Goal: Task Accomplishment & Management: Complete application form

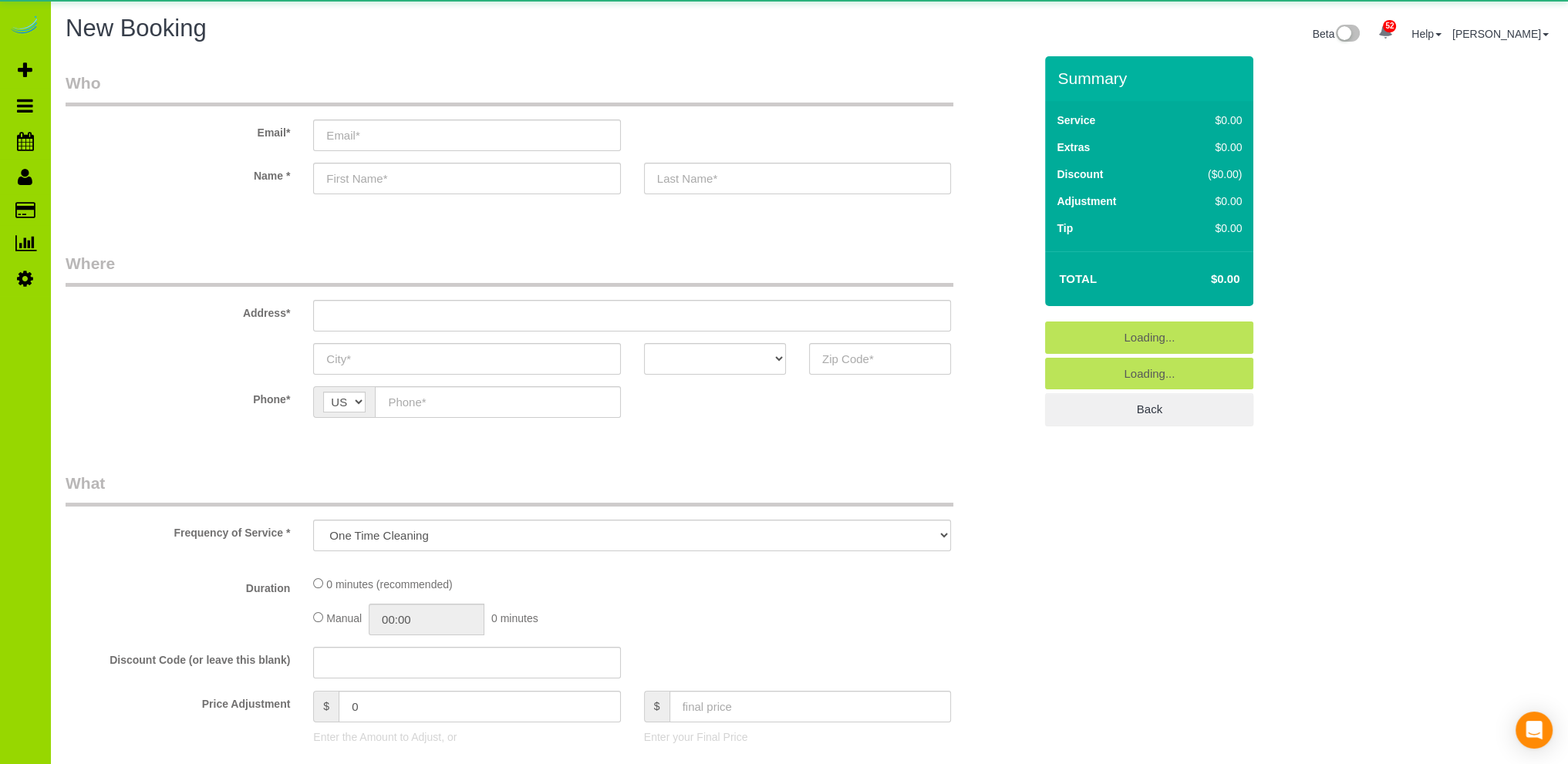
select select "object:2677"
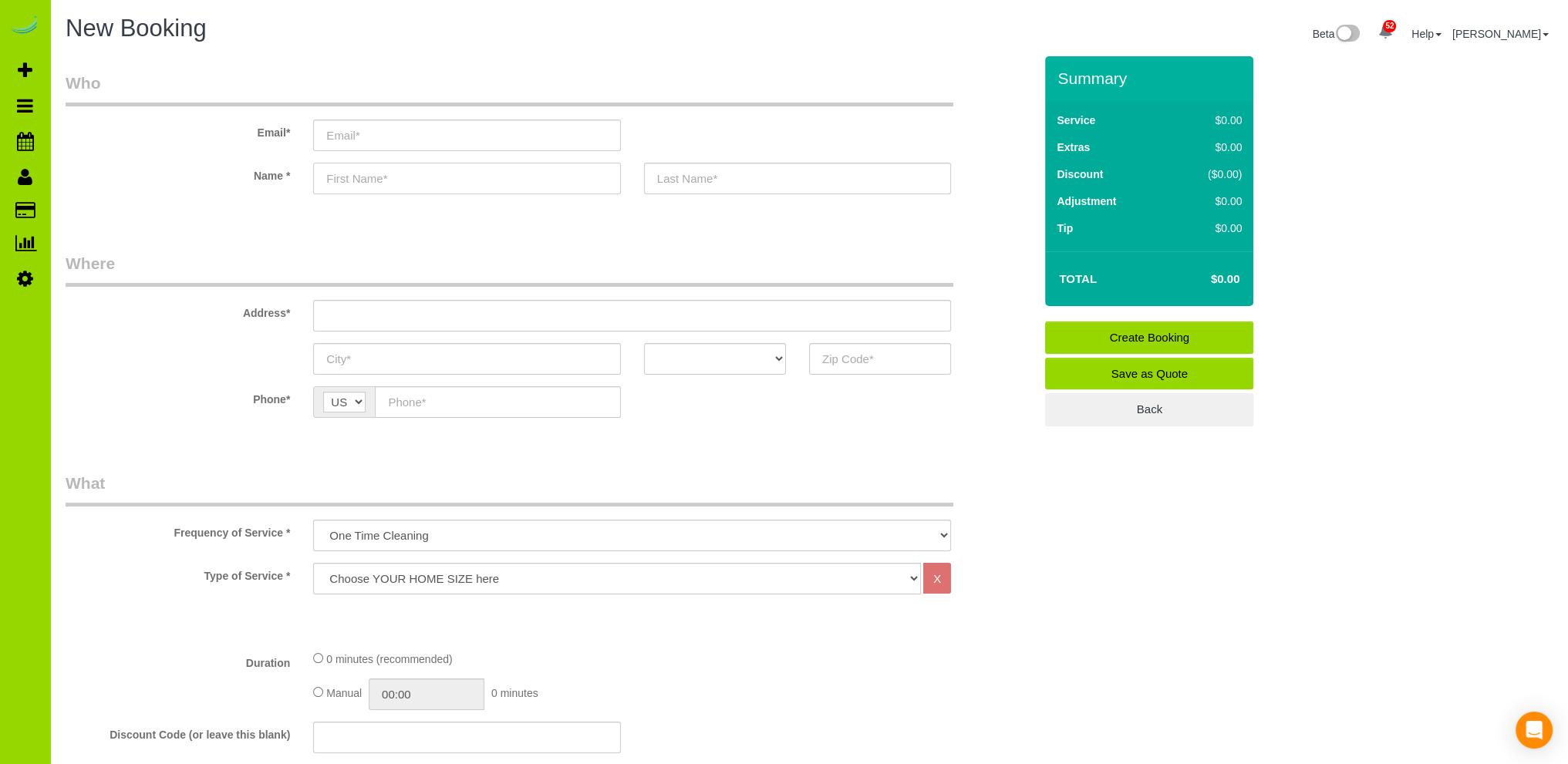
click at [350, 178] on input "text" at bounding box center [467, 178] width 307 height 32
type input "[PERSON_NAME]"
click at [677, 180] on input "text" at bounding box center [798, 178] width 307 height 32
type input "Datta"
click at [342, 319] on input "text" at bounding box center [632, 315] width 638 height 32
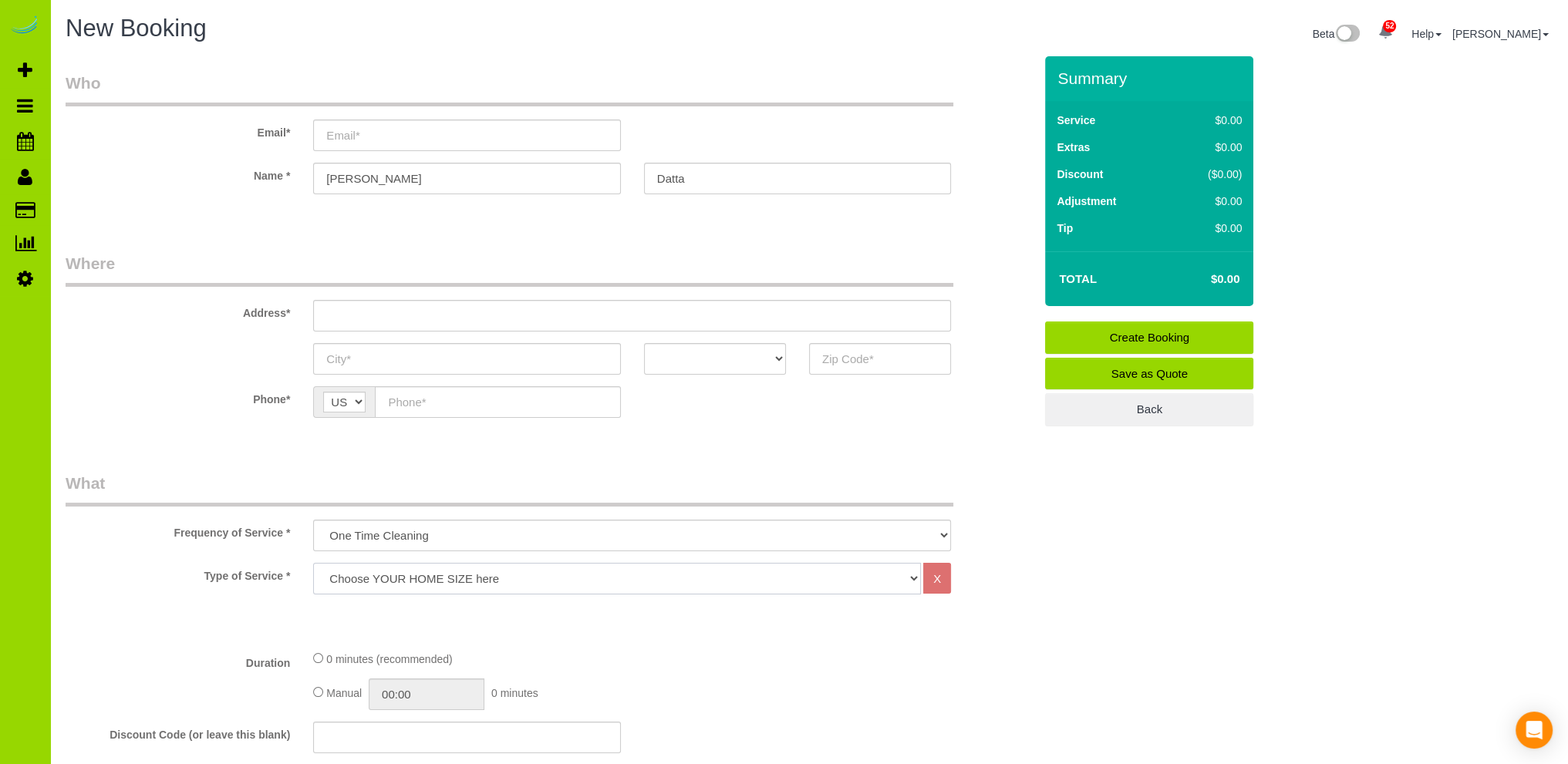
click at [333, 573] on select "Choose YOUR HOME SIZE here Hourly Cleaning 1 - 999 square feet 1,000 - 1,299 sq…" at bounding box center [616, 578] width 608 height 32
select select "35"
click at [313, 562] on select "Choose YOUR HOME SIZE here Hourly Cleaning 1 - 999 square feet 1,000 - 1,299 sq…" at bounding box center [616, 578] width 608 height 32
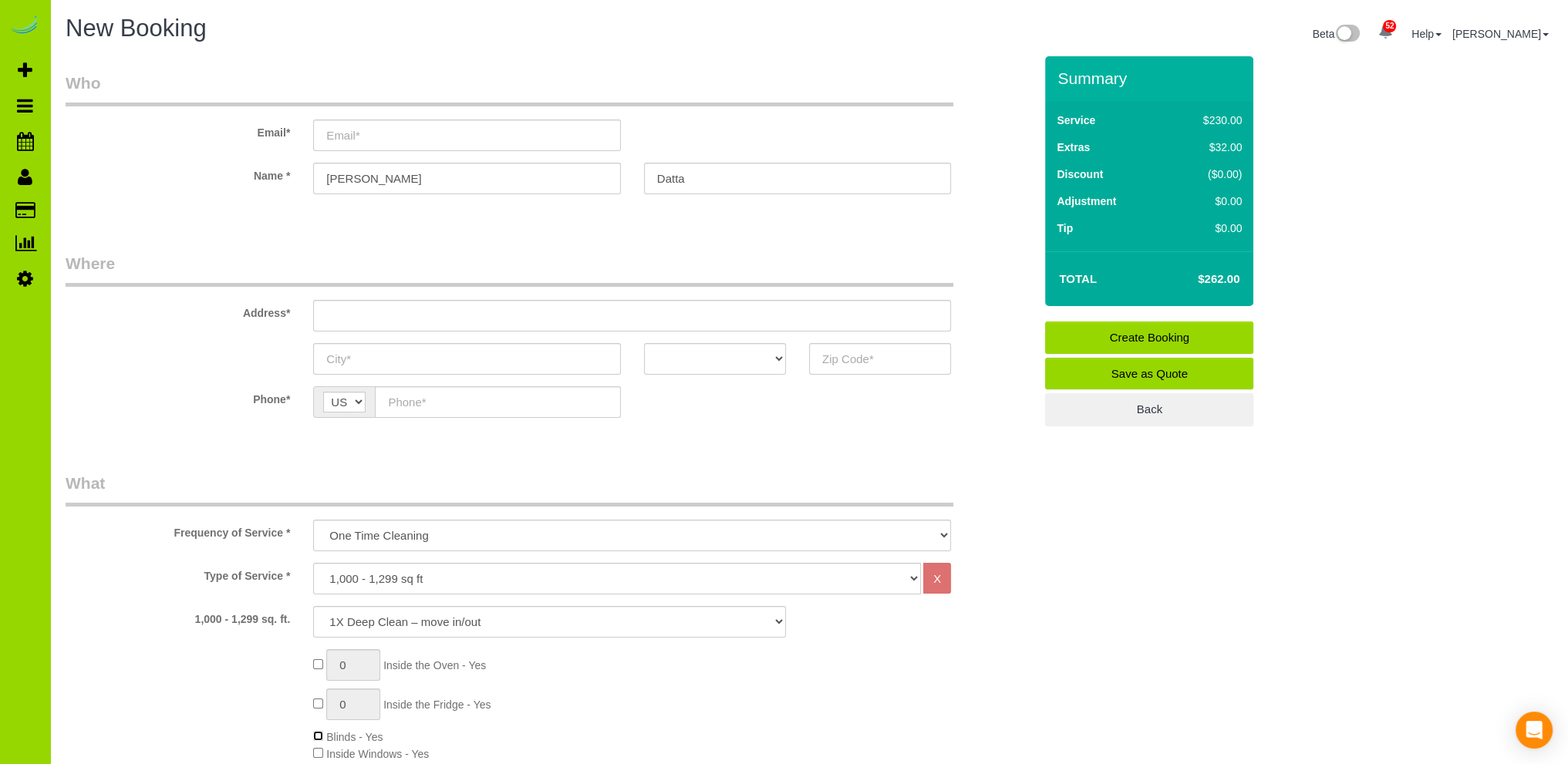
scroll to position [462, 0]
